Goal: Transaction & Acquisition: Obtain resource

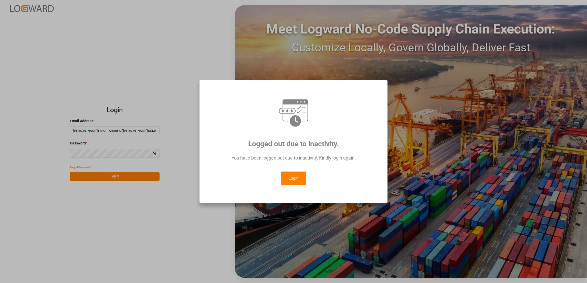
click at [293, 178] on button "Login" at bounding box center [294, 179] width 26 height 14
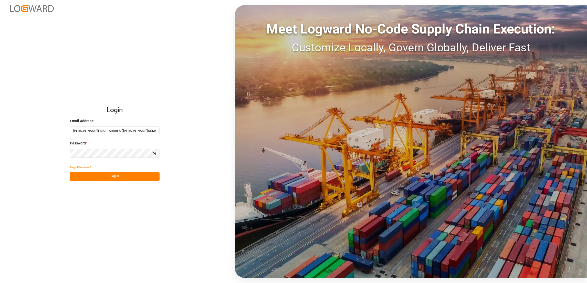
click at [114, 177] on button "Log In" at bounding box center [115, 176] width 90 height 9
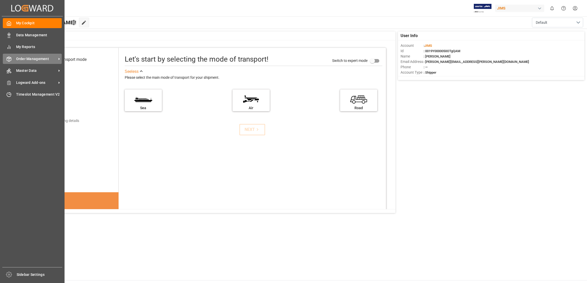
click at [52, 58] on span "Order Management" at bounding box center [36, 58] width 40 height 5
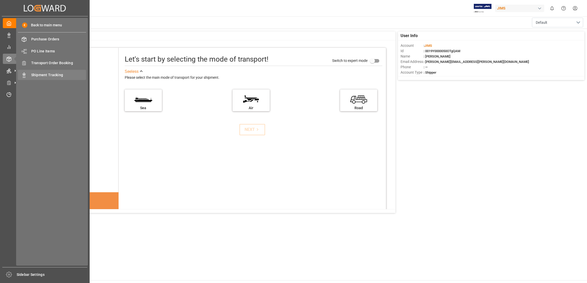
click at [67, 74] on span "Shipment Tracking" at bounding box center [58, 74] width 55 height 5
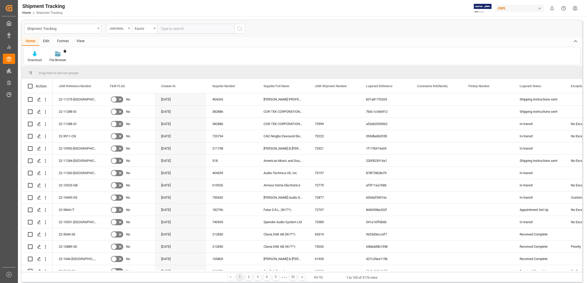
click at [179, 30] on input "text" at bounding box center [195, 29] width 77 height 10
type input "22-11222-CN"
click at [240, 28] on icon "search button" at bounding box center [240, 29] width 6 height 6
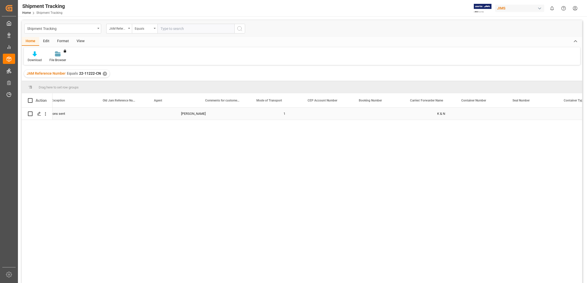
scroll to position [0, 534]
click at [104, 73] on div "✕" at bounding box center [105, 74] width 4 height 4
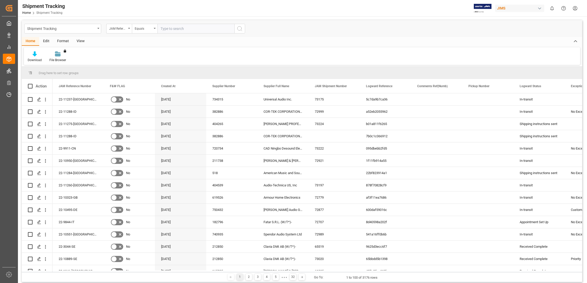
click at [175, 30] on input "text" at bounding box center [195, 29] width 77 height 10
paste input "22-5314-[GEOGRAPHIC_DATA]"
type input "22-5314-[GEOGRAPHIC_DATA]"
click at [239, 30] on icon "search button" at bounding box center [240, 29] width 6 height 6
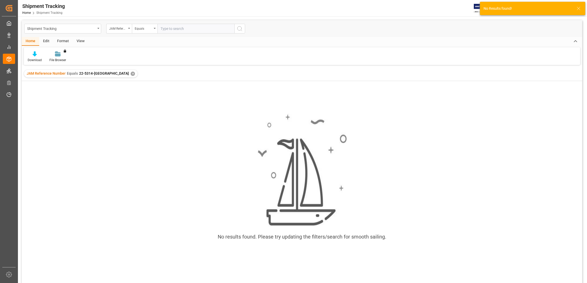
click at [131, 73] on div "✕" at bounding box center [133, 74] width 4 height 4
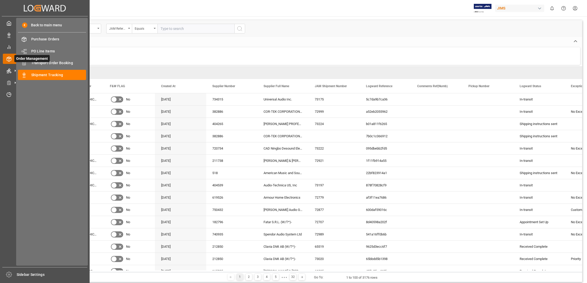
click at [9, 59] on icon at bounding box center [8, 59] width 5 height 5
click at [59, 74] on span "Shipment Tracking" at bounding box center [58, 74] width 55 height 5
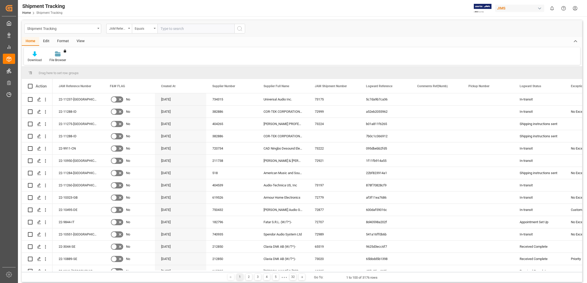
click at [162, 58] on div "Download File Browser You don't have permission for this feature. Contact admin." at bounding box center [302, 56] width 556 height 18
click at [176, 30] on input "text" at bounding box center [195, 29] width 77 height 10
paste input "22-5314-[GEOGRAPHIC_DATA]"
type input "22-5314-[GEOGRAPHIC_DATA]"
click at [239, 30] on icon "search button" at bounding box center [240, 29] width 6 height 6
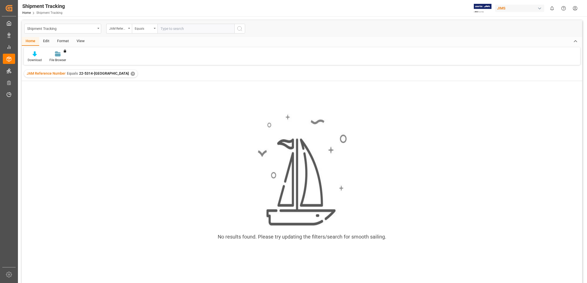
click at [131, 74] on div "✕" at bounding box center [133, 74] width 4 height 4
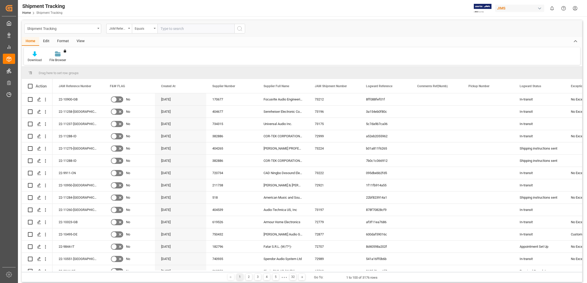
click at [172, 29] on input "text" at bounding box center [195, 29] width 77 height 10
paste input "22-9796-ID"
type input "22-9796-ID"
click at [239, 28] on icon "search button" at bounding box center [240, 29] width 6 height 6
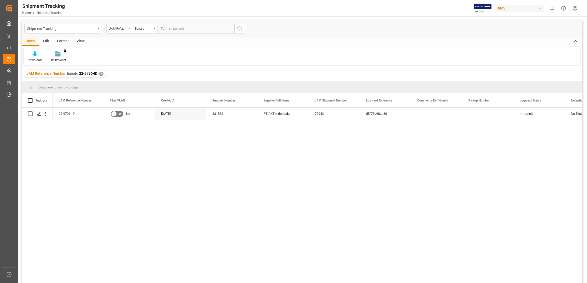
click at [282, 154] on div "22-9796-ID No [DATE] 331582 PT AKT [GEOGRAPHIC_DATA] 72943 d5f78b98ab80 In-tran…" at bounding box center [317, 197] width 530 height 179
click at [99, 76] on div "✕" at bounding box center [101, 74] width 4 height 4
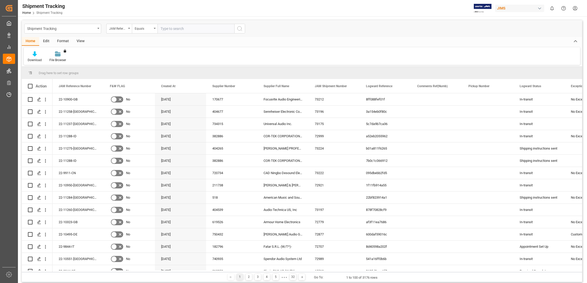
drag, startPoint x: 133, startPoint y: 75, endPoint x: 103, endPoint y: 74, distance: 30.0
click at [103, 74] on div "Drag here to set row groups" at bounding box center [302, 73] width 560 height 12
click at [29, 72] on span at bounding box center [30, 73] width 5 height 5
click at [29, 73] on span at bounding box center [30, 73] width 5 height 5
click at [35, 57] on div "Download" at bounding box center [35, 56] width 22 height 11
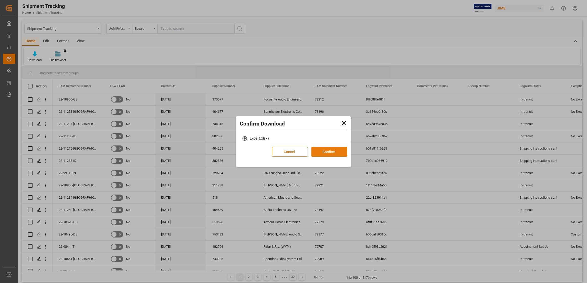
click at [329, 152] on button "Confirm" at bounding box center [329, 152] width 36 height 10
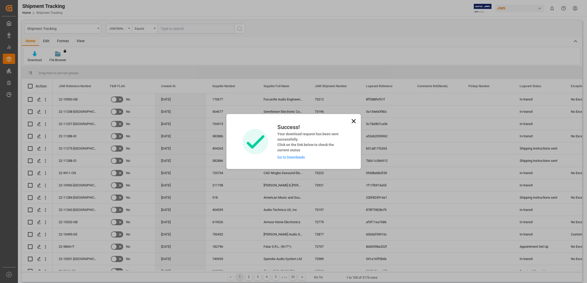
click at [291, 158] on link "Go to Downloads" at bounding box center [290, 157] width 27 height 4
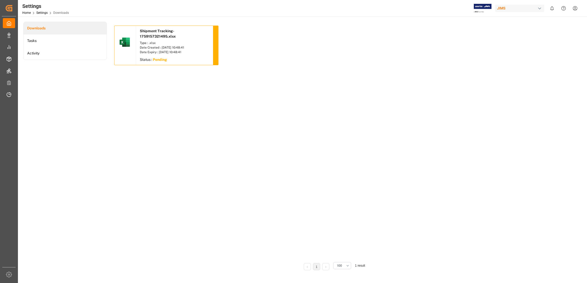
click at [179, 40] on div "Type : .xlsx Date Created : [DATE] 10:48:41 Date Expiry : [DATE] 10:48:41" at bounding box center [174, 47] width 77 height 16
click at [41, 40] on li "Tasks" at bounding box center [65, 41] width 83 height 13
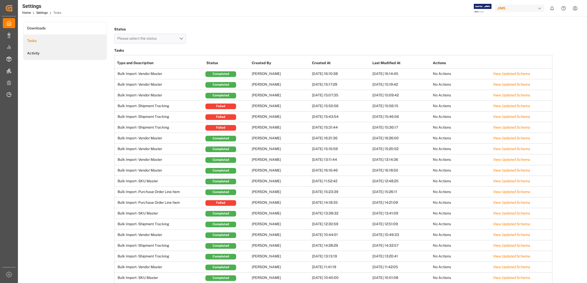
click at [38, 53] on li "Activity" at bounding box center [65, 53] width 83 height 13
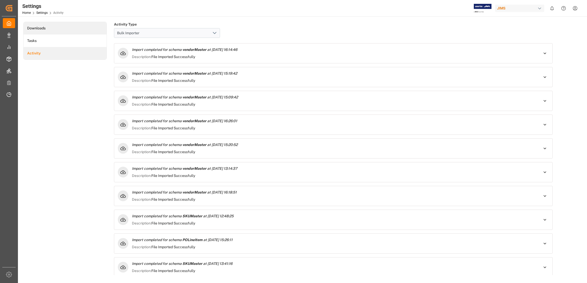
click at [39, 30] on li "Downloads" at bounding box center [65, 28] width 83 height 13
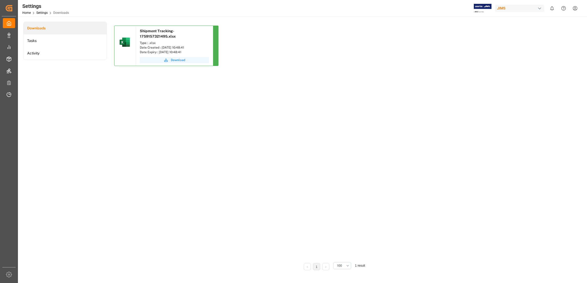
click at [184, 60] on span "Download" at bounding box center [178, 60] width 14 height 5
